Goal: Navigation & Orientation: Find specific page/section

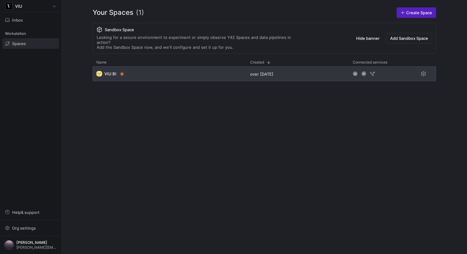
click at [292, 67] on div "over [DATE]" at bounding box center [297, 73] width 102 height 15
click at [242, 70] on div "VIU Inbox Workstation Spaces Help & support Org settings [PERSON_NAME] [PERSON_…" at bounding box center [233, 127] width 467 height 254
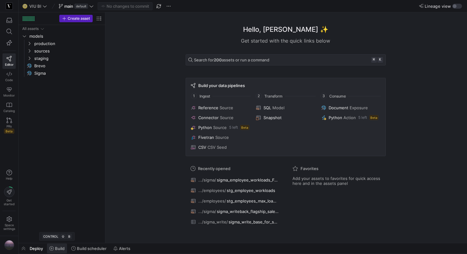
click at [59, 251] on span "Build" at bounding box center [60, 248] width 10 height 5
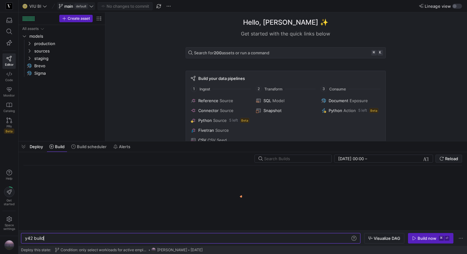
scroll to position [0, 19]
